Goal: Task Accomplishment & Management: Use online tool/utility

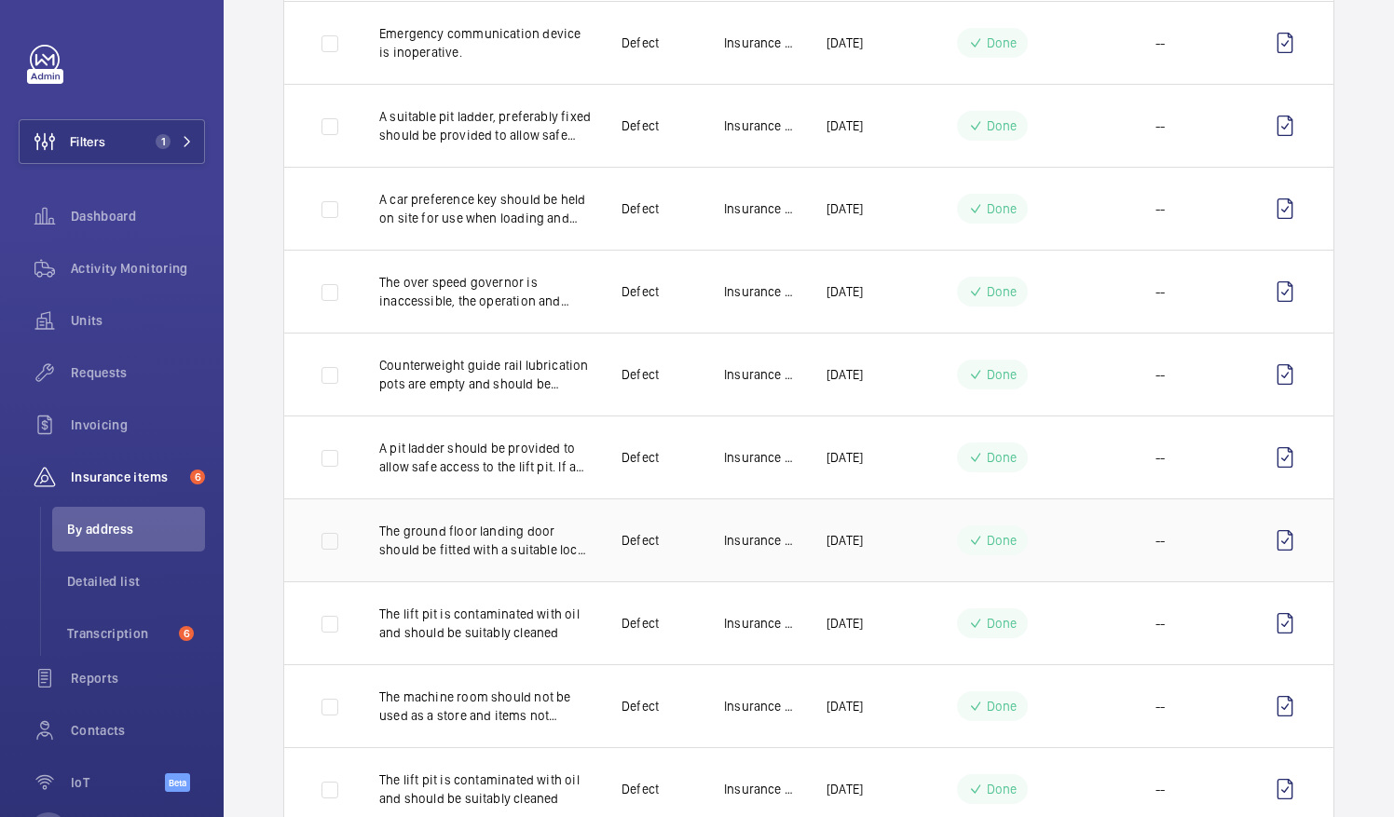
scroll to position [1360, 0]
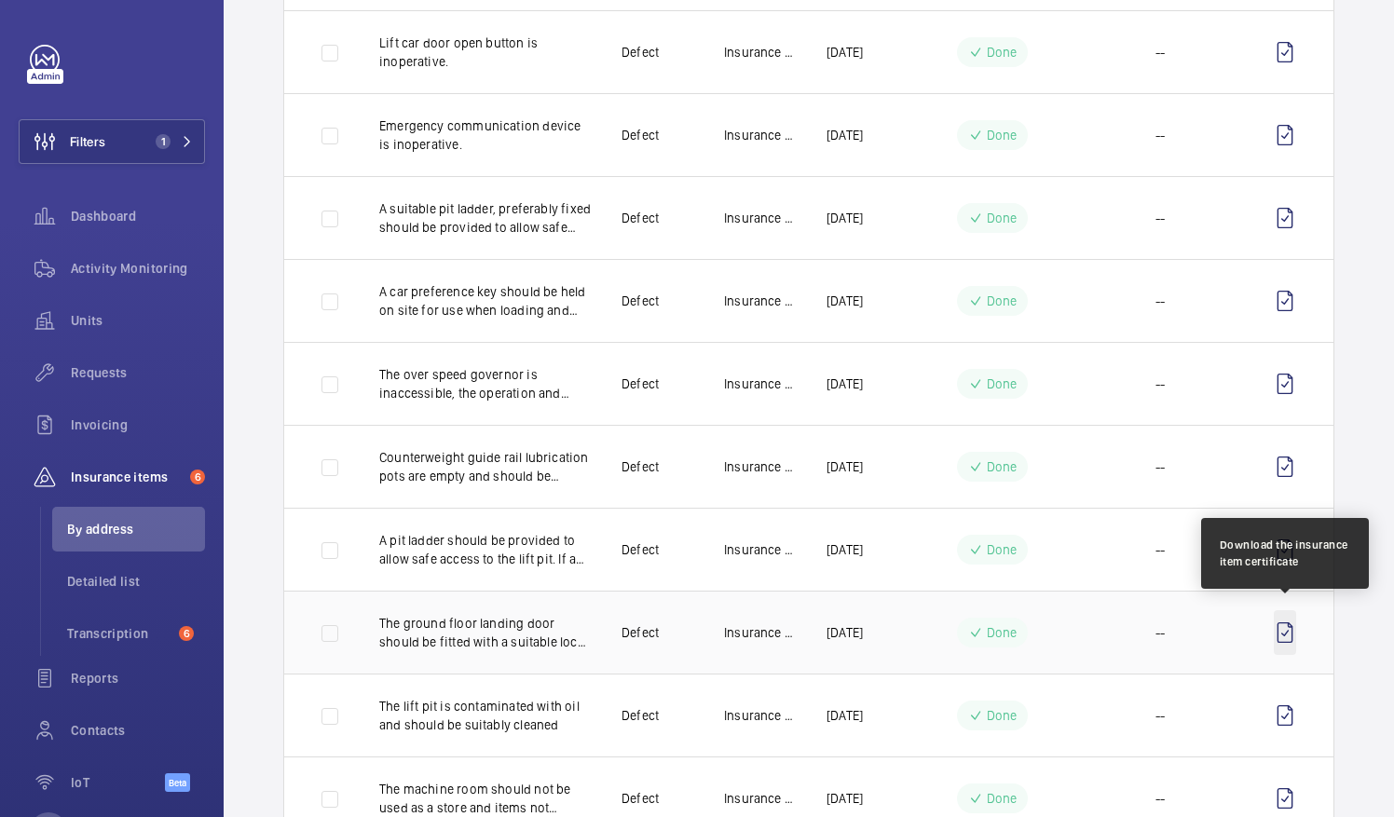
click at [1275, 627] on wm-front-icon-button at bounding box center [1285, 632] width 22 height 45
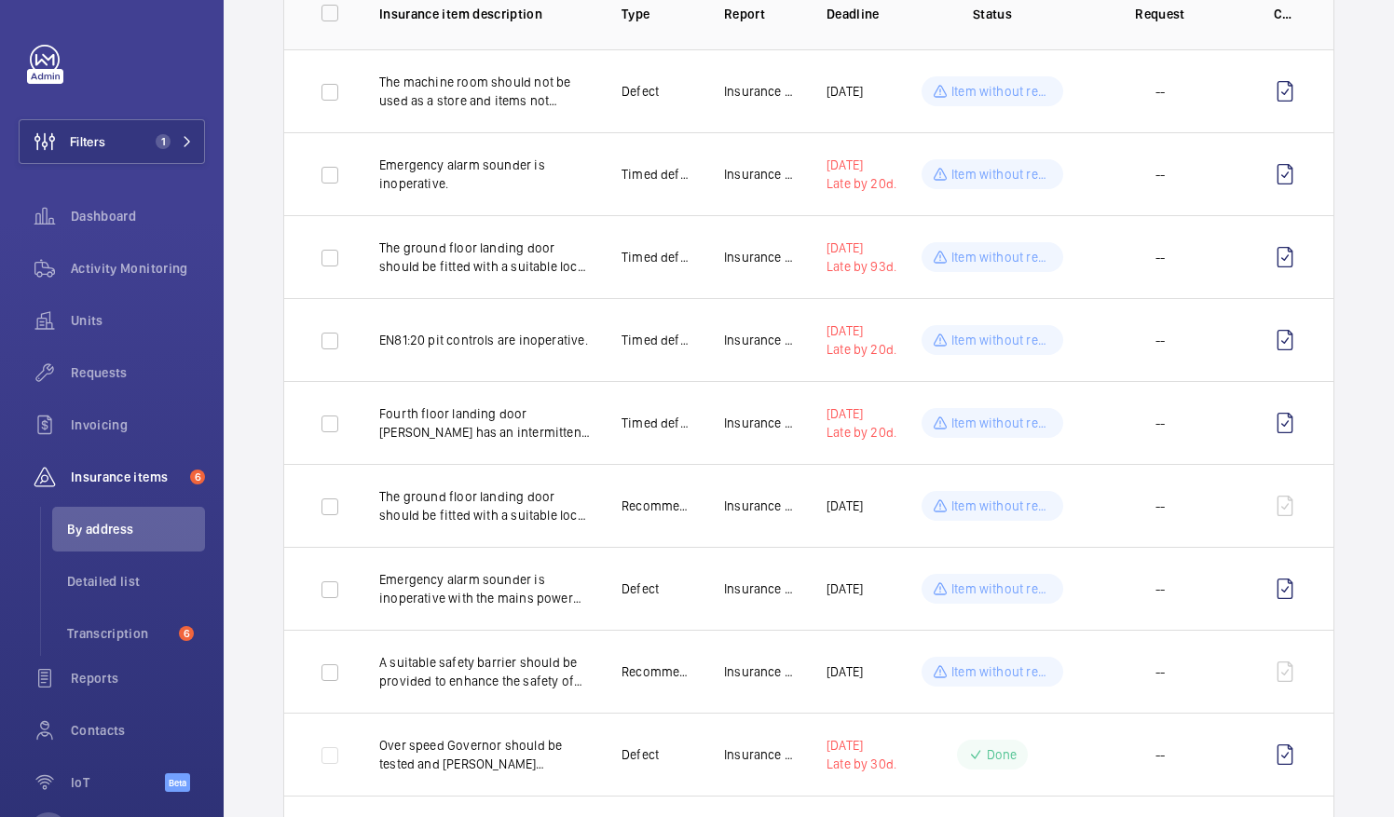
scroll to position [242, 0]
drag, startPoint x: 371, startPoint y: 484, endPoint x: 615, endPoint y: 518, distance: 246.4
click at [0, 0] on tr "The ground floor landing door should be fitted with a suitable lock release to …" at bounding box center [0, 0] width 0 height 0
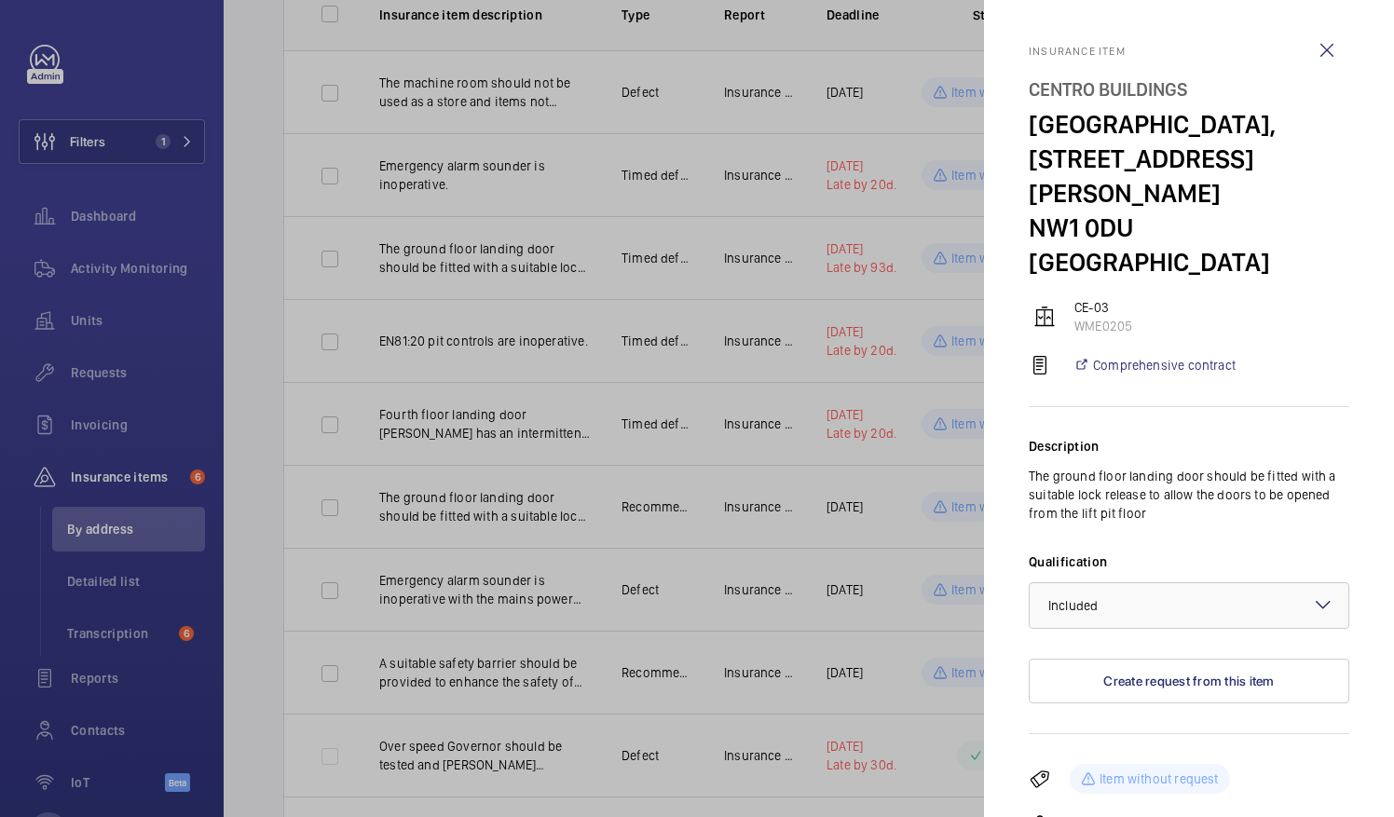
drag, startPoint x: 615, startPoint y: 518, endPoint x: 520, endPoint y: 500, distance: 96.7
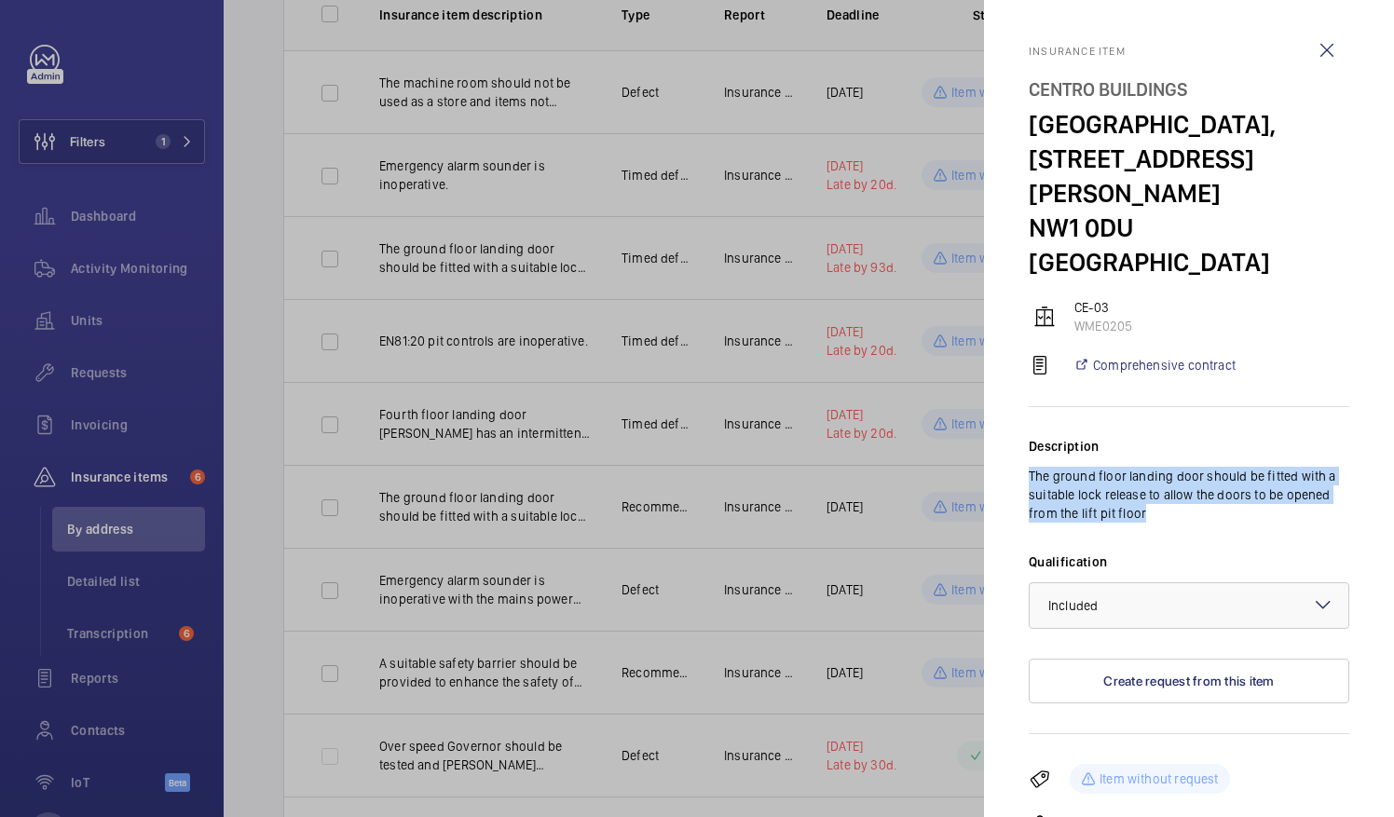
drag, startPoint x: 520, startPoint y: 500, endPoint x: 1159, endPoint y: 479, distance: 639.4
click at [1159, 479] on mat-sidenav "Insurance item [GEOGRAPHIC_DATA], [STREET_ADDRESS][GEOGRAPHIC_DATA][PERSON_NAME…" at bounding box center [1189, 408] width 410 height 817
drag, startPoint x: 1159, startPoint y: 479, endPoint x: 1126, endPoint y: 473, distance: 33.1
copy p "The ground floor landing door should be fitted with a suitable lock release to …"
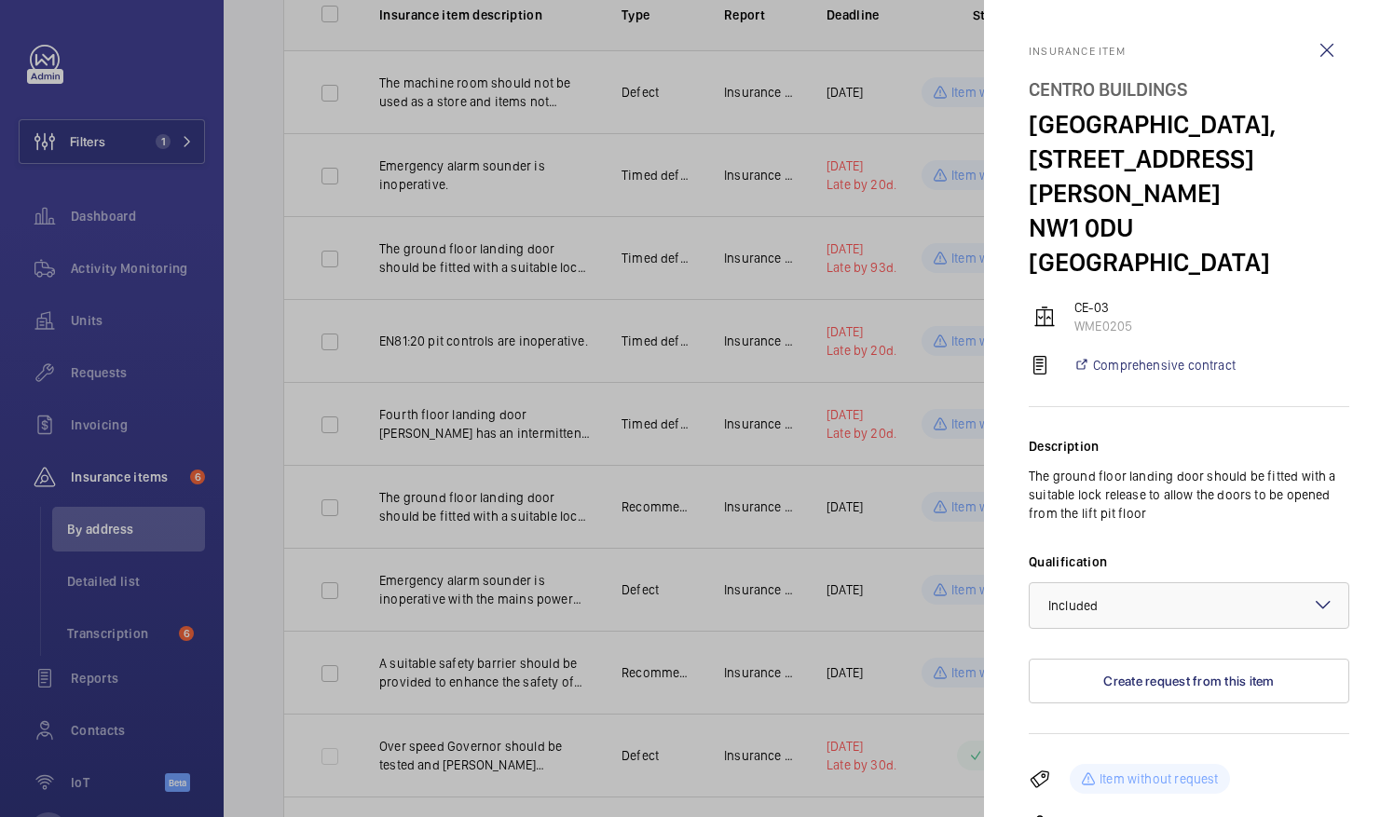
click at [143, 145] on div at bounding box center [697, 408] width 1394 height 817
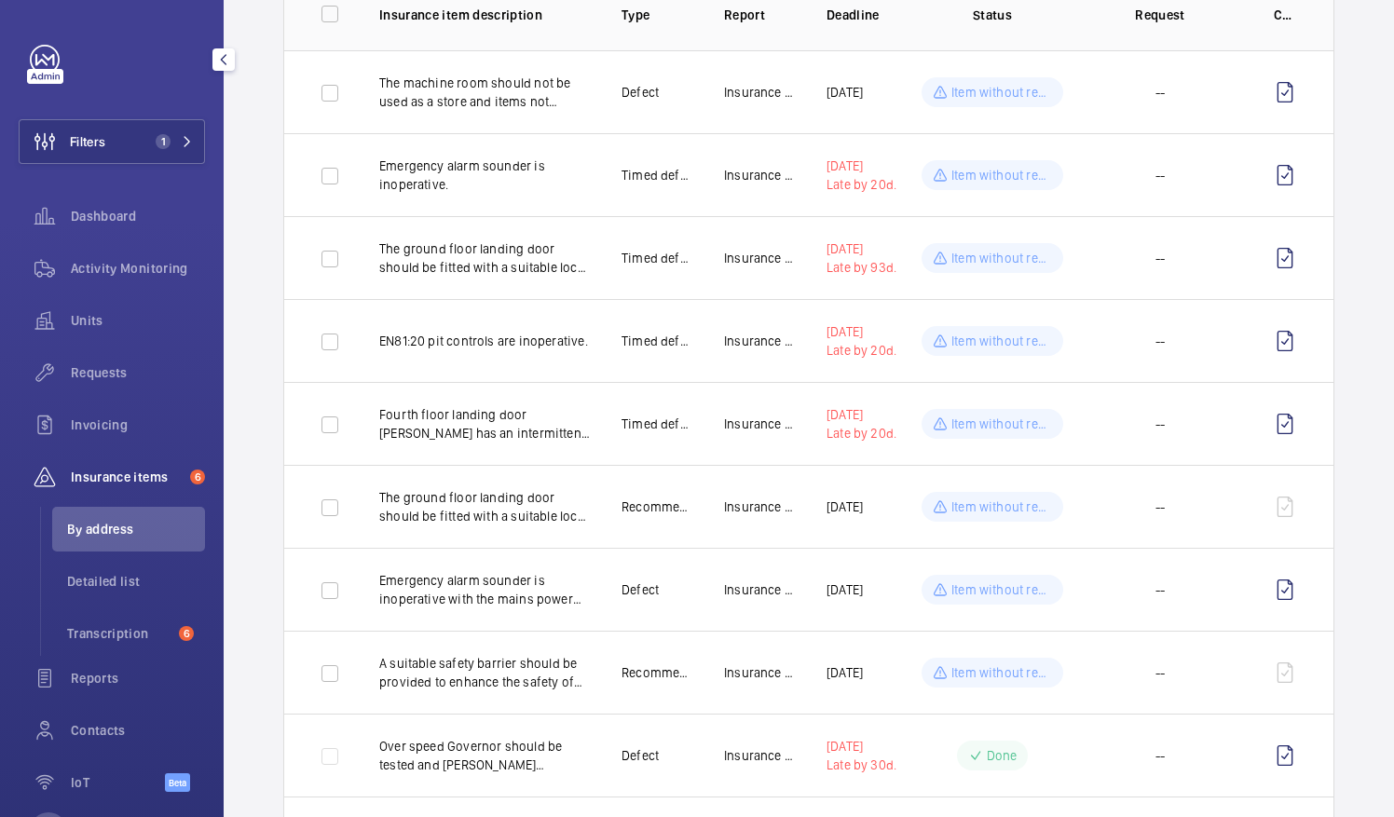
click at [124, 142] on button "Filters 1" at bounding box center [112, 141] width 186 height 45
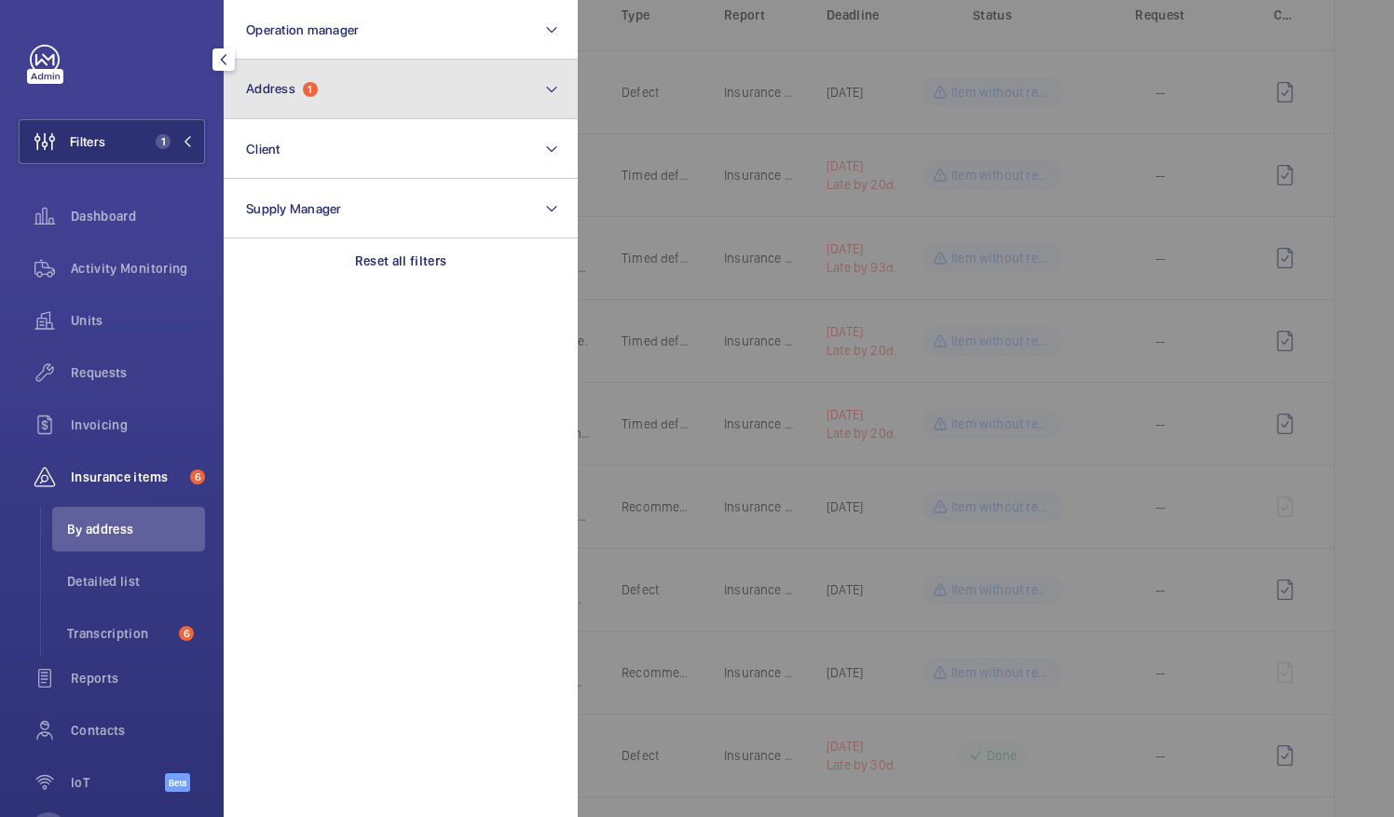
click at [313, 93] on span "1" at bounding box center [310, 89] width 15 height 15
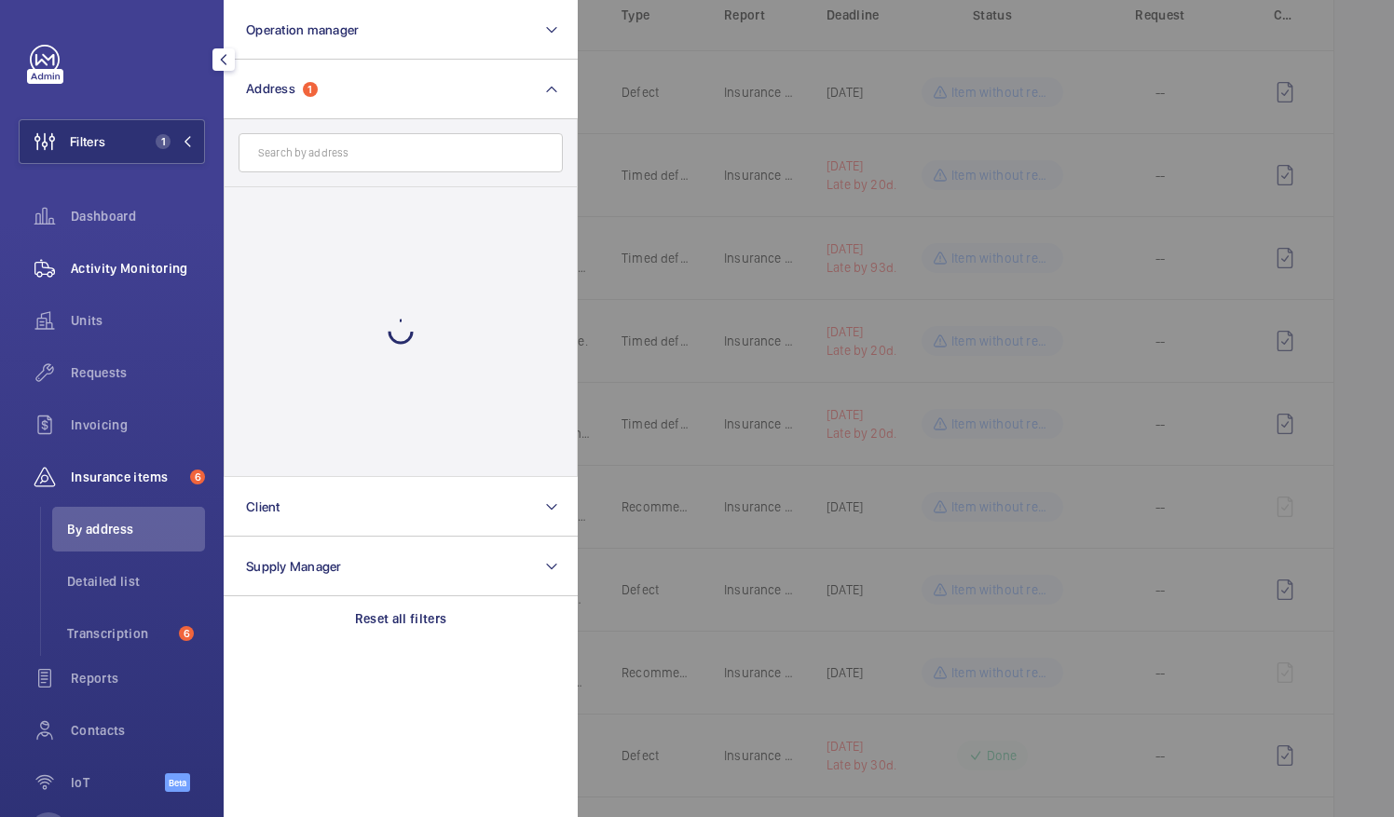
click at [134, 272] on span "Activity Monitoring" at bounding box center [138, 268] width 134 height 19
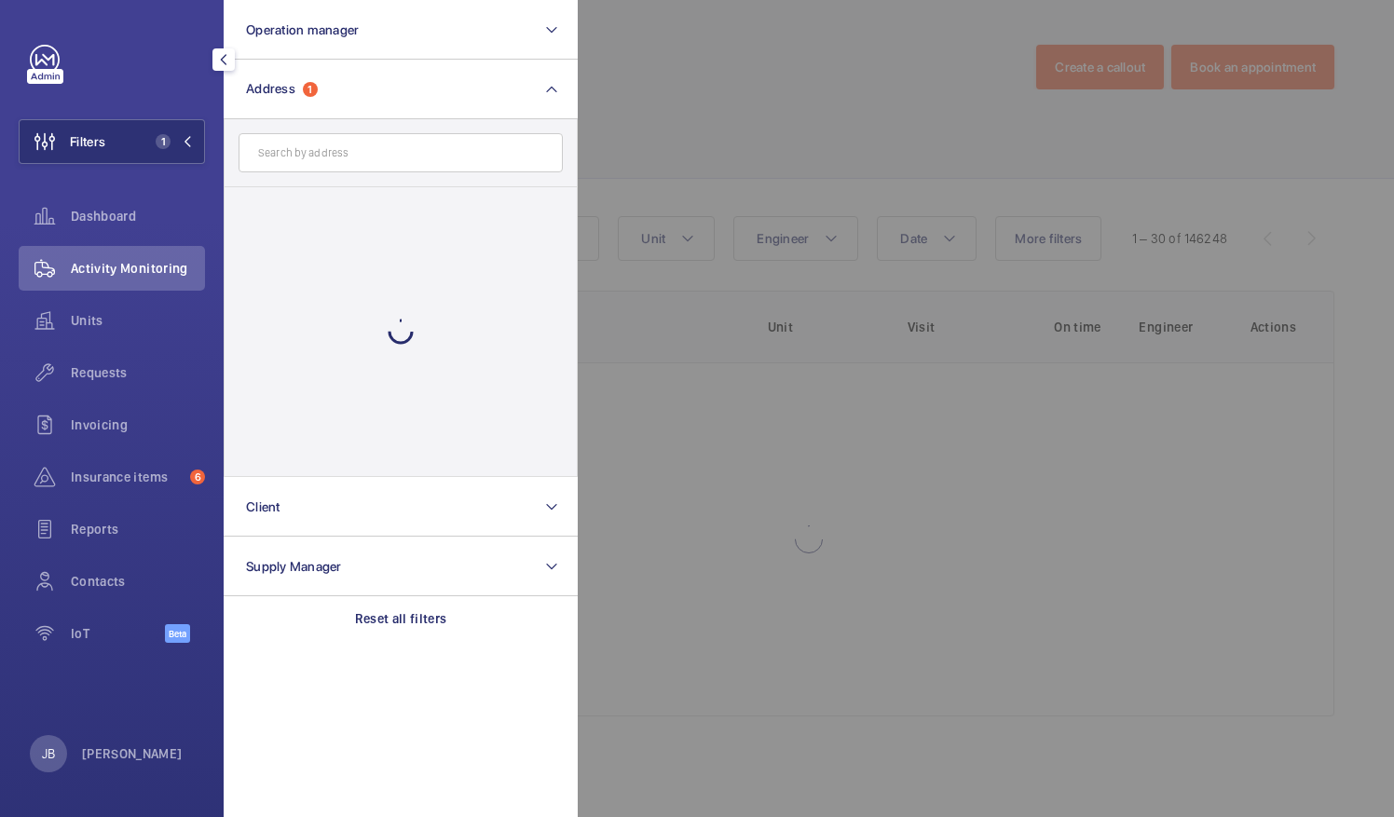
click at [680, 137] on div at bounding box center [1275, 408] width 1394 height 817
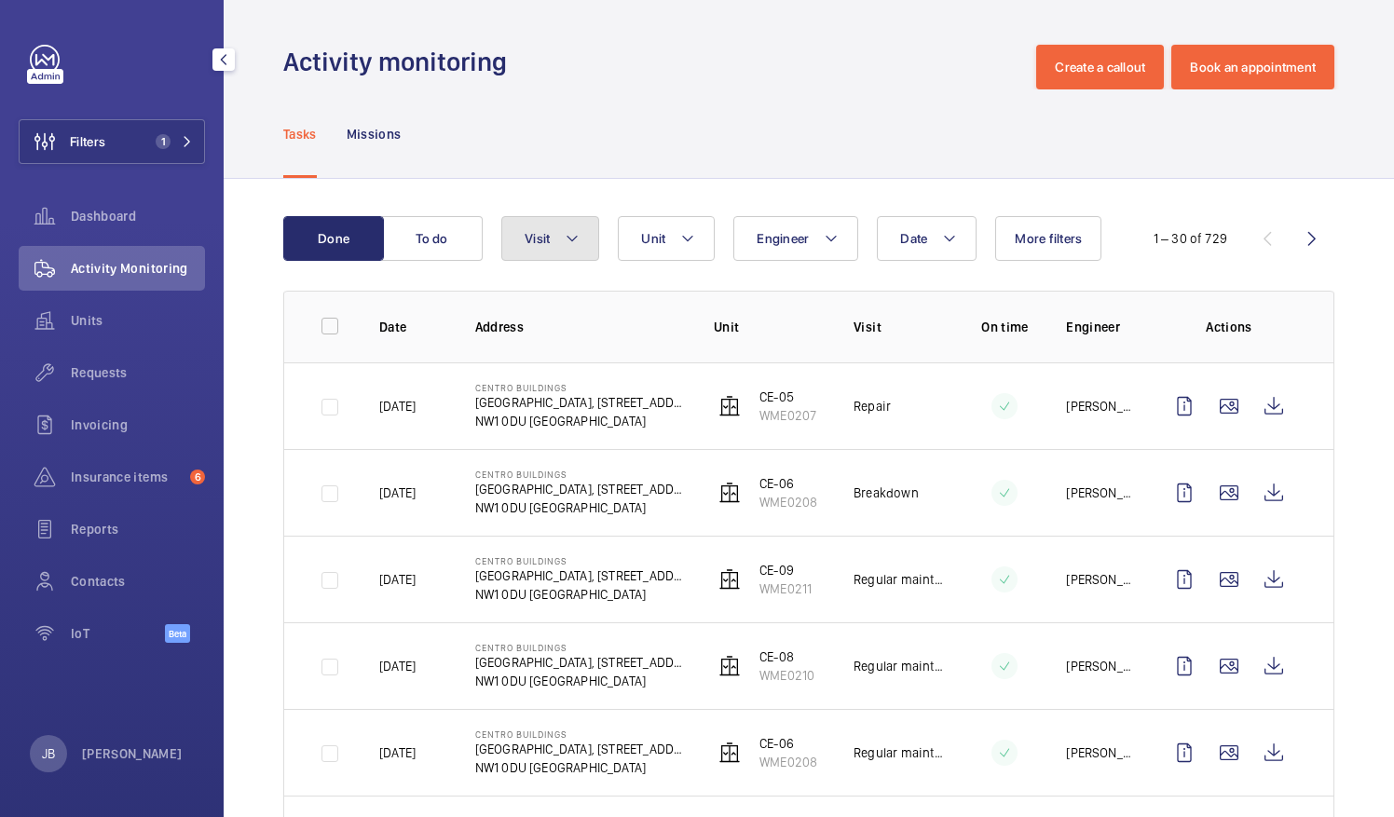
click at [579, 240] on mat-icon at bounding box center [572, 238] width 15 height 22
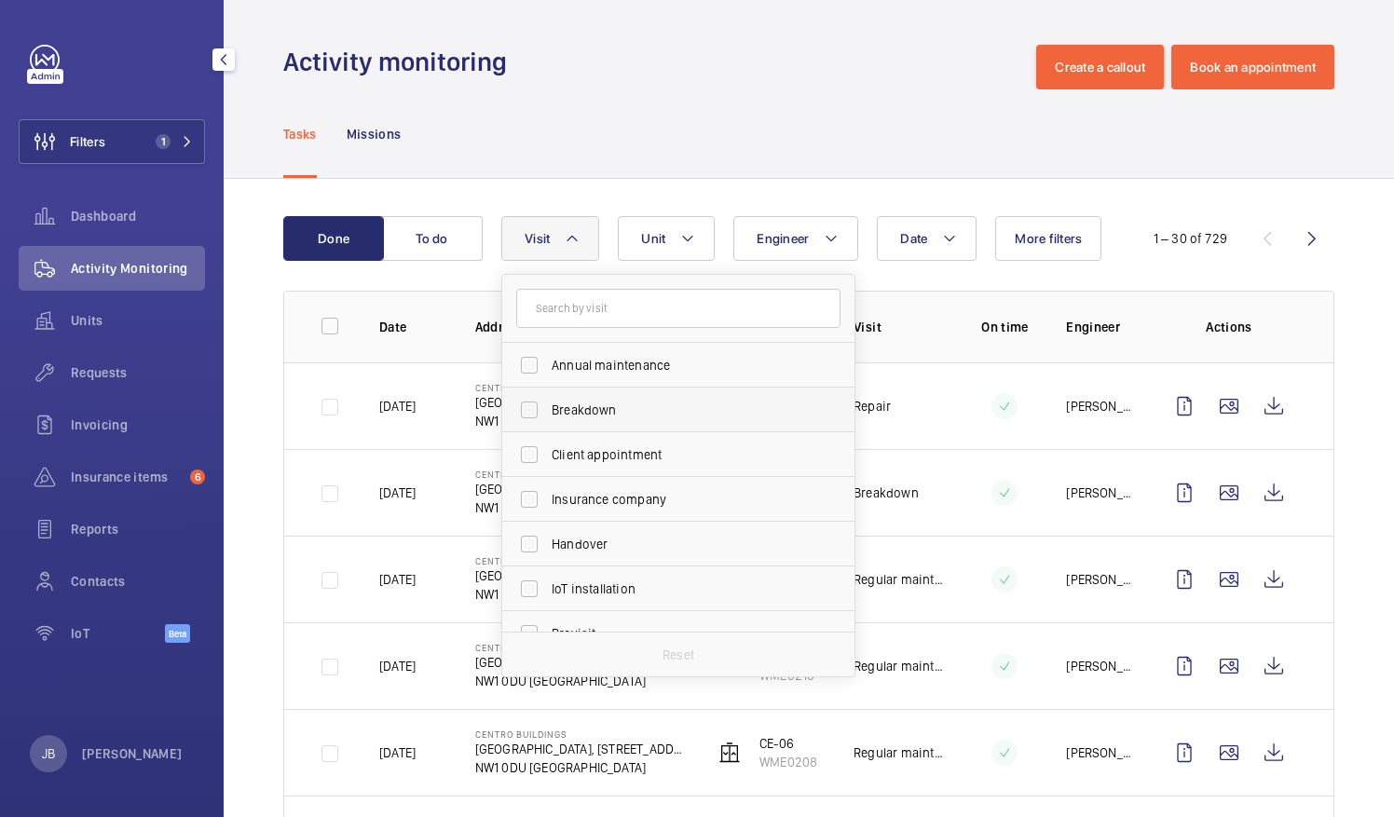
click at [540, 405] on label "Breakdown" at bounding box center [664, 410] width 324 height 45
click at [540, 405] on input "Breakdown" at bounding box center [529, 409] width 37 height 37
checkbox input "true"
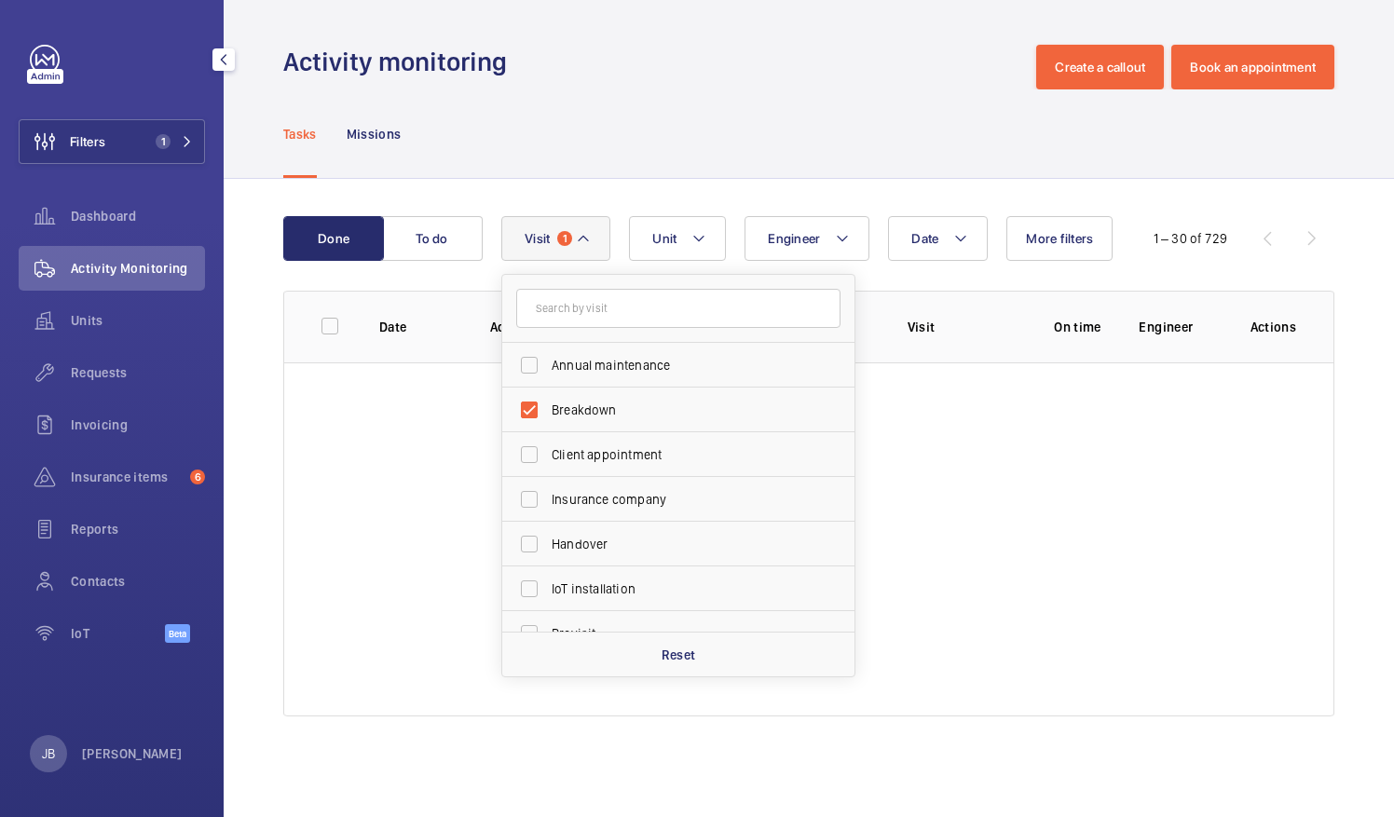
click at [633, 197] on div "Done To do Date Engineer Unit Visit 1 Annual maintenance Breakdown Client appoi…" at bounding box center [809, 470] width 1170 height 582
